Goal: Information Seeking & Learning: Learn about a topic

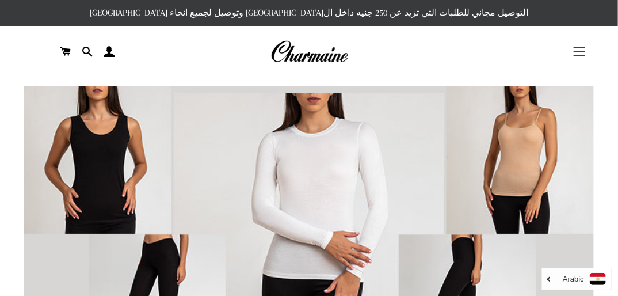
click at [580, 53] on button "التنقل في الموقع" at bounding box center [579, 51] width 29 height 29
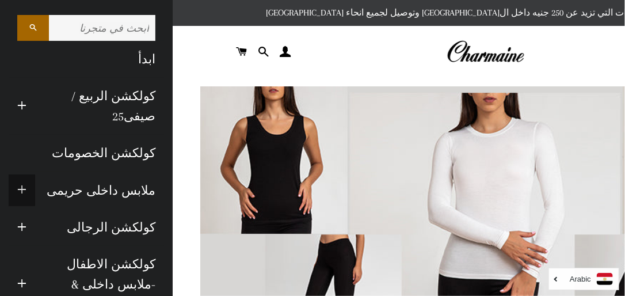
click at [26, 183] on span "button" at bounding box center [21, 190] width 9 height 14
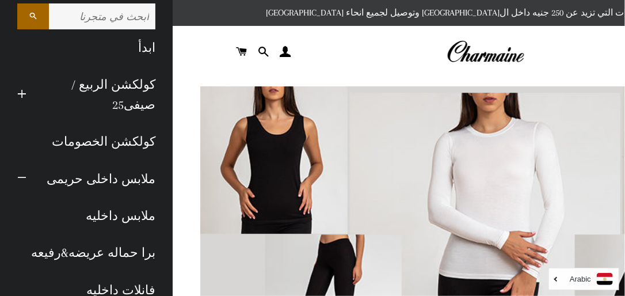
scroll to position [11, 0]
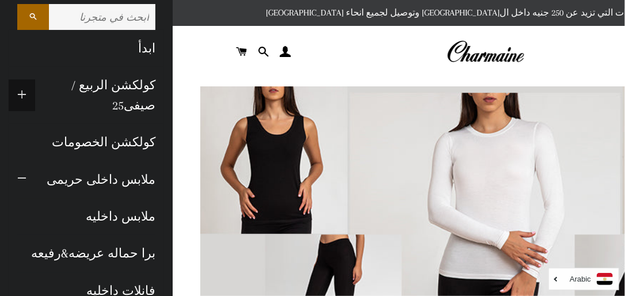
click at [26, 88] on span "button" at bounding box center [21, 95] width 9 height 14
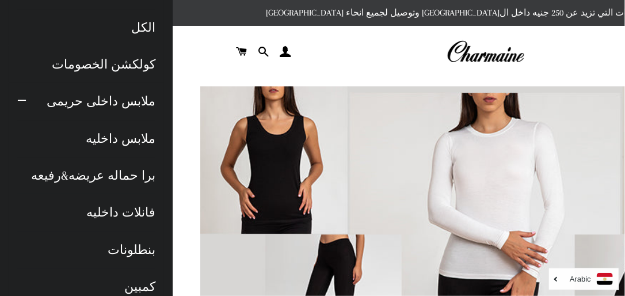
scroll to position [164, 0]
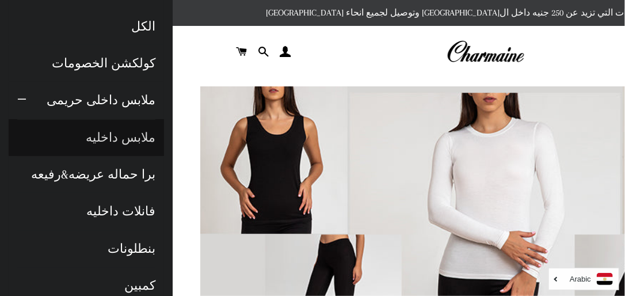
click at [119, 119] on link "ملابس داخليه" at bounding box center [86, 137] width 155 height 37
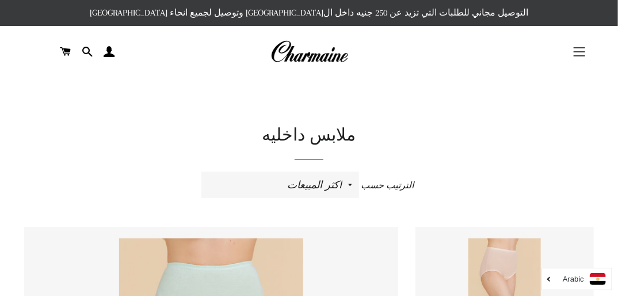
click at [575, 46] on button "التنقل في الموقع" at bounding box center [579, 51] width 29 height 29
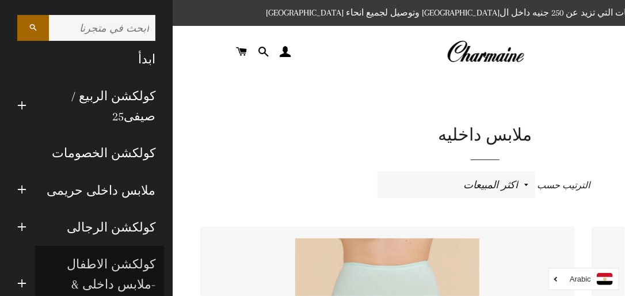
click at [93, 262] on link "كولكشن الاطفال -ملابس داخلى & ملابس البيت" at bounding box center [99, 284] width 129 height 77
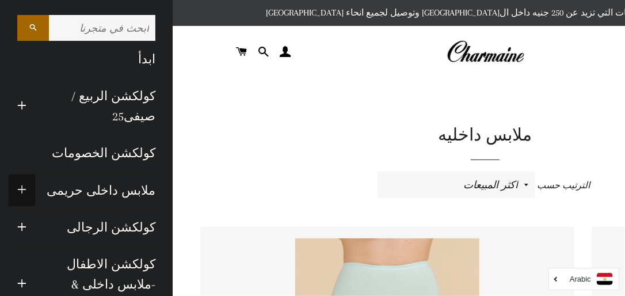
click at [26, 183] on span "button" at bounding box center [21, 190] width 9 height 14
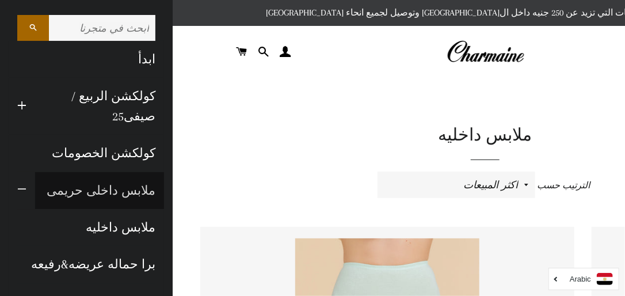
click at [113, 172] on link "ملابس داخلى حريمى" at bounding box center [99, 190] width 129 height 37
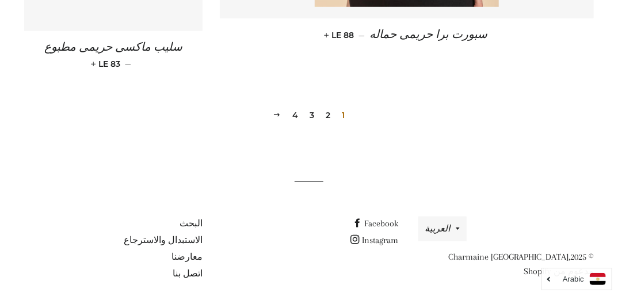
scroll to position [1836, 0]
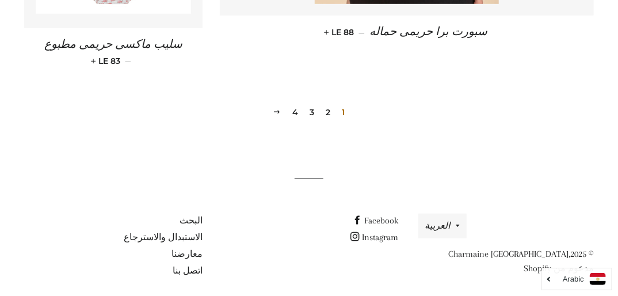
click at [330, 112] on link "2" at bounding box center [329, 112] width 14 height 17
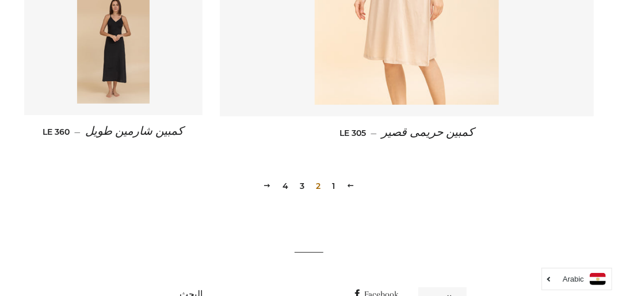
scroll to position [1756, 0]
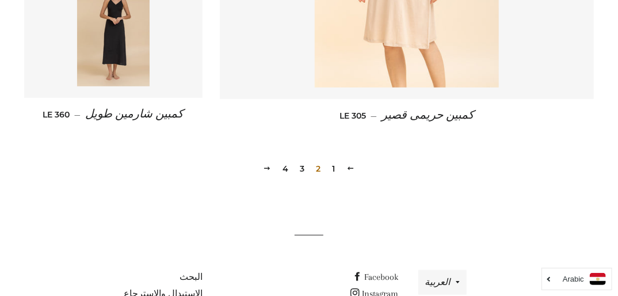
click at [300, 167] on link "3" at bounding box center [303, 168] width 14 height 17
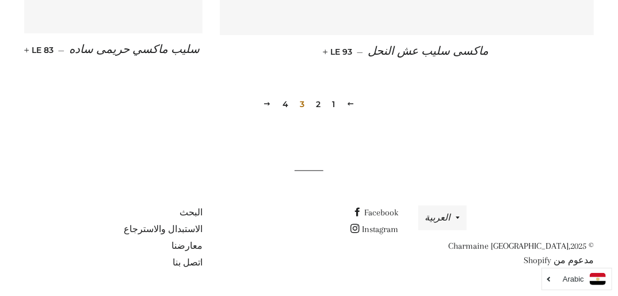
scroll to position [1802, 0]
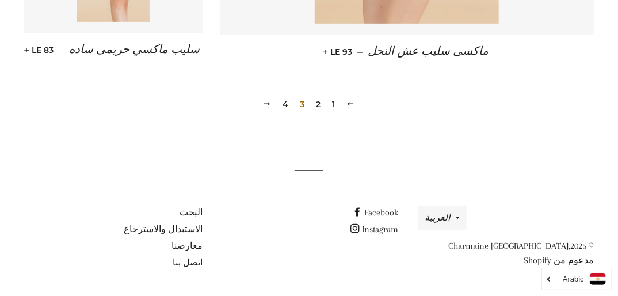
click at [288, 101] on link "4" at bounding box center [285, 103] width 15 height 17
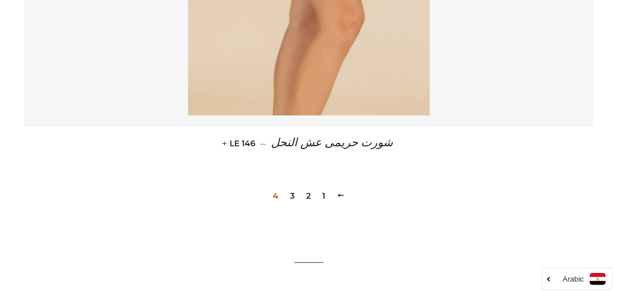
scroll to position [867, 0]
